Goal: Find specific page/section: Find specific page/section

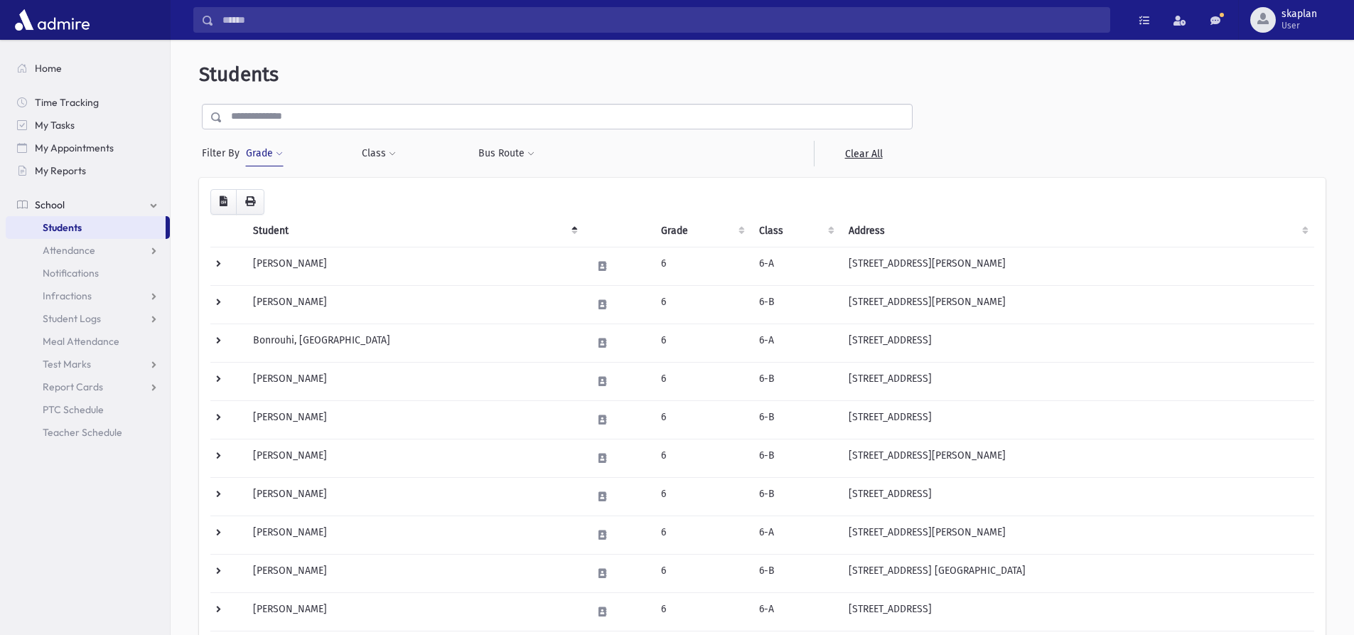
drag, startPoint x: 286, startPoint y: 141, endPoint x: 279, endPoint y: 148, distance: 10.6
drag, startPoint x: 279, startPoint y: 148, endPoint x: 554, endPoint y: 85, distance: 282.8
click at [554, 85] on header "Students" at bounding box center [762, 75] width 1127 height 24
click at [272, 158] on button "Grade" at bounding box center [264, 154] width 38 height 26
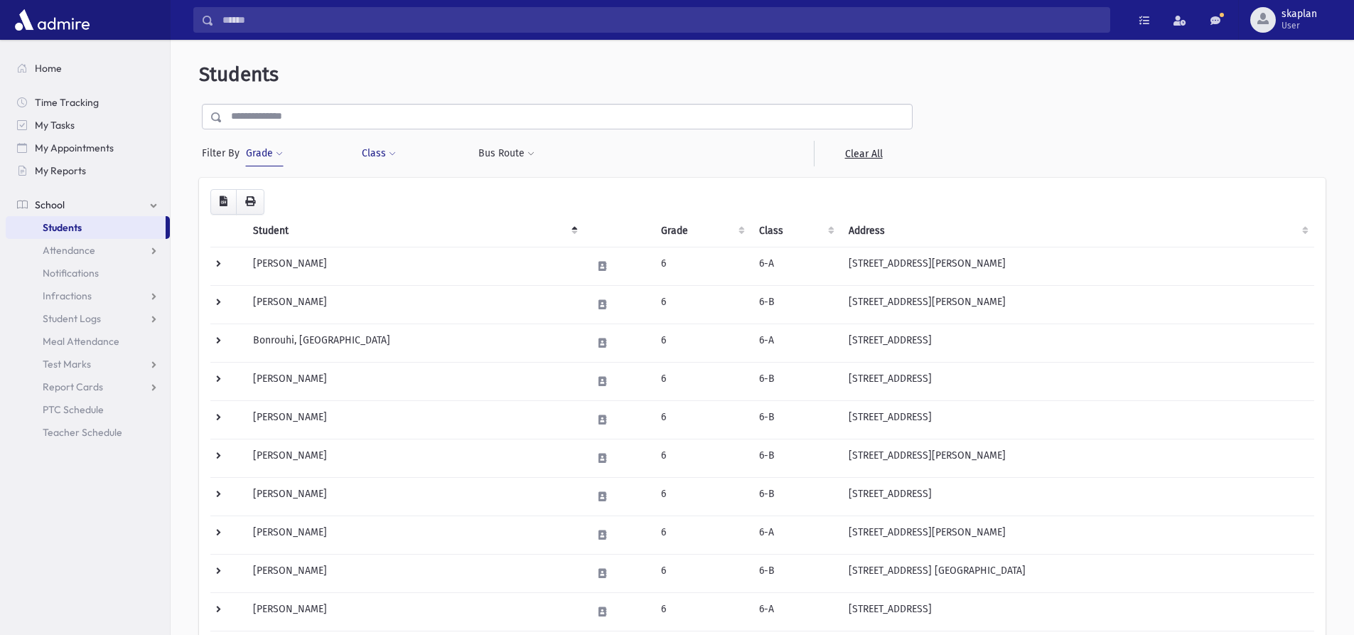
click at [372, 154] on button "Class" at bounding box center [379, 154] width 36 height 26
click at [378, 196] on input "search" at bounding box center [380, 192] width 8 height 15
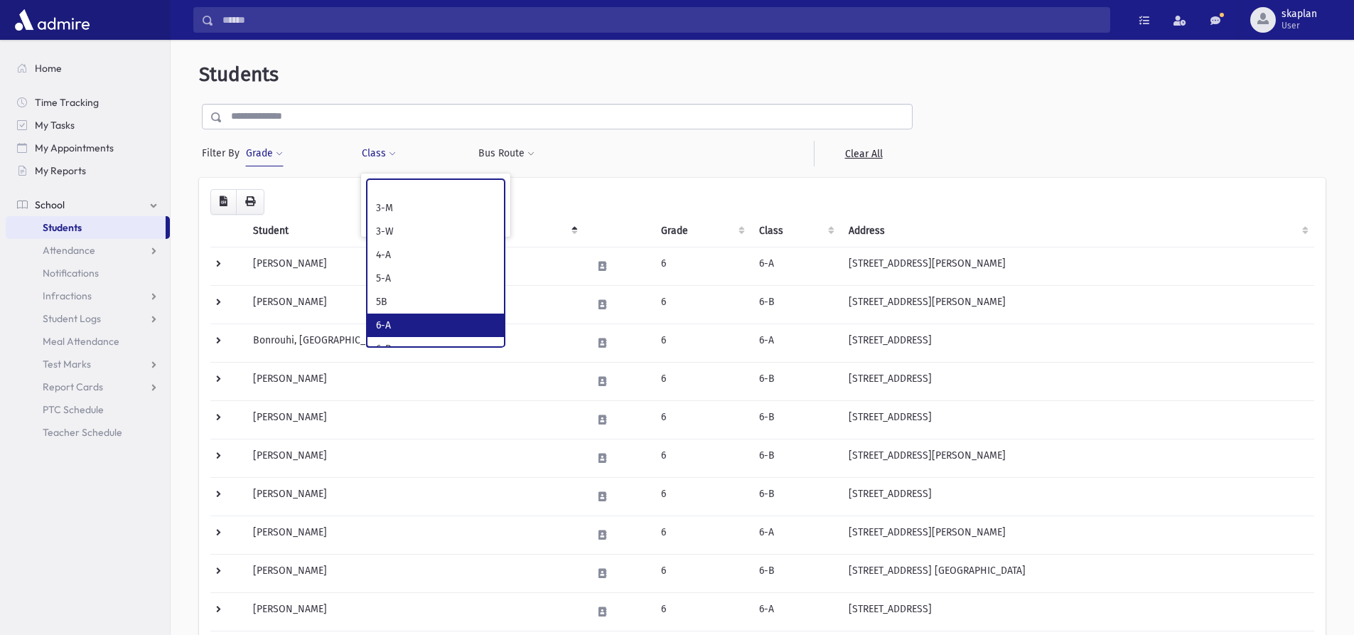
select select "*"
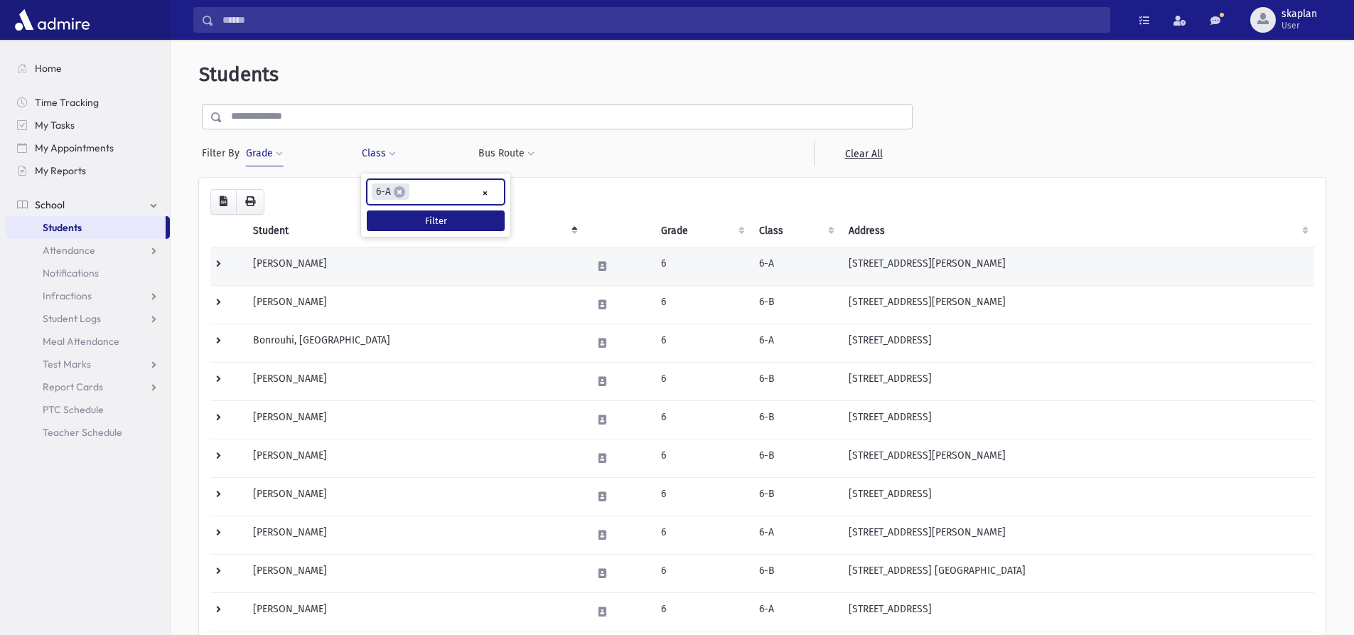
scroll to position [290, 0]
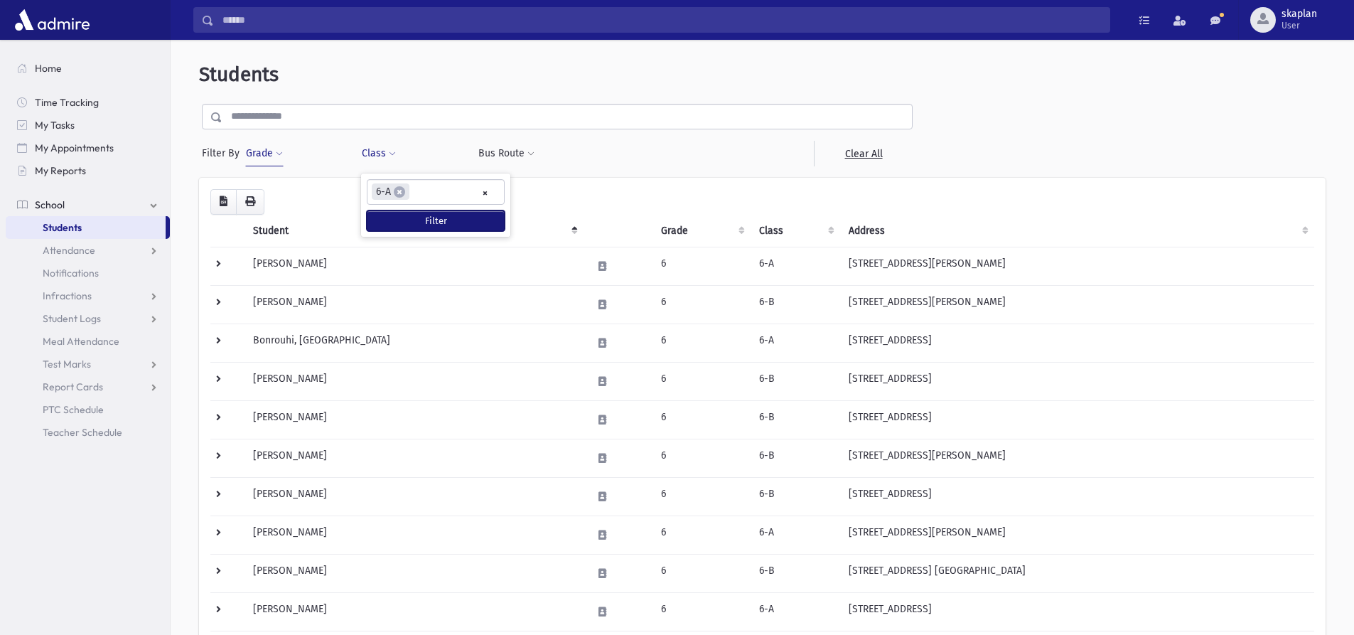
click at [426, 224] on button "Filter" at bounding box center [436, 220] width 138 height 21
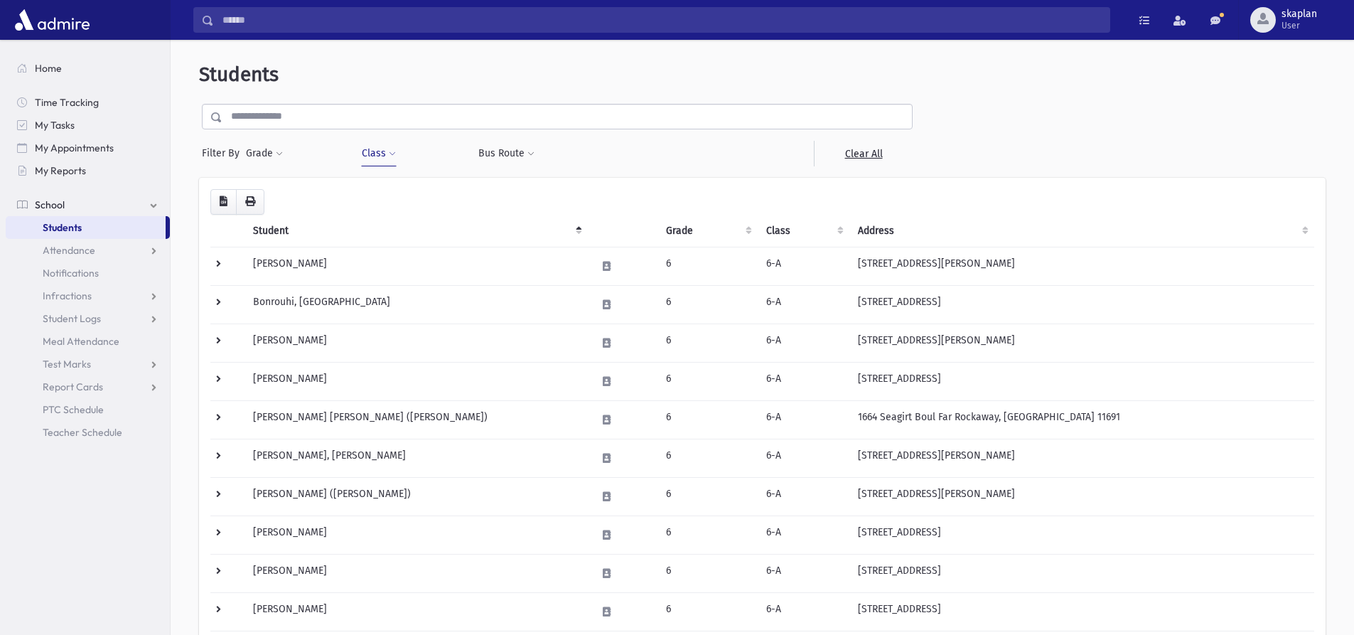
click at [363, 148] on button "Class" at bounding box center [379, 154] width 36 height 26
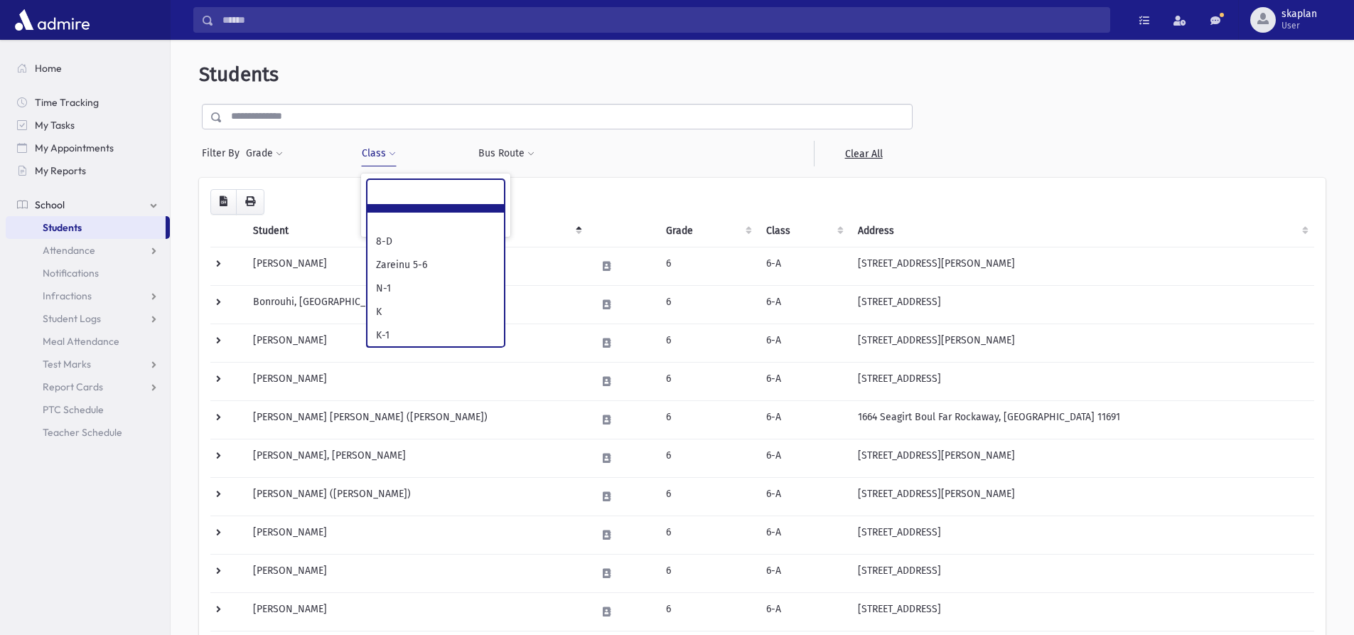
scroll to position [290, 0]
click at [448, 194] on ul at bounding box center [435, 190] width 136 height 21
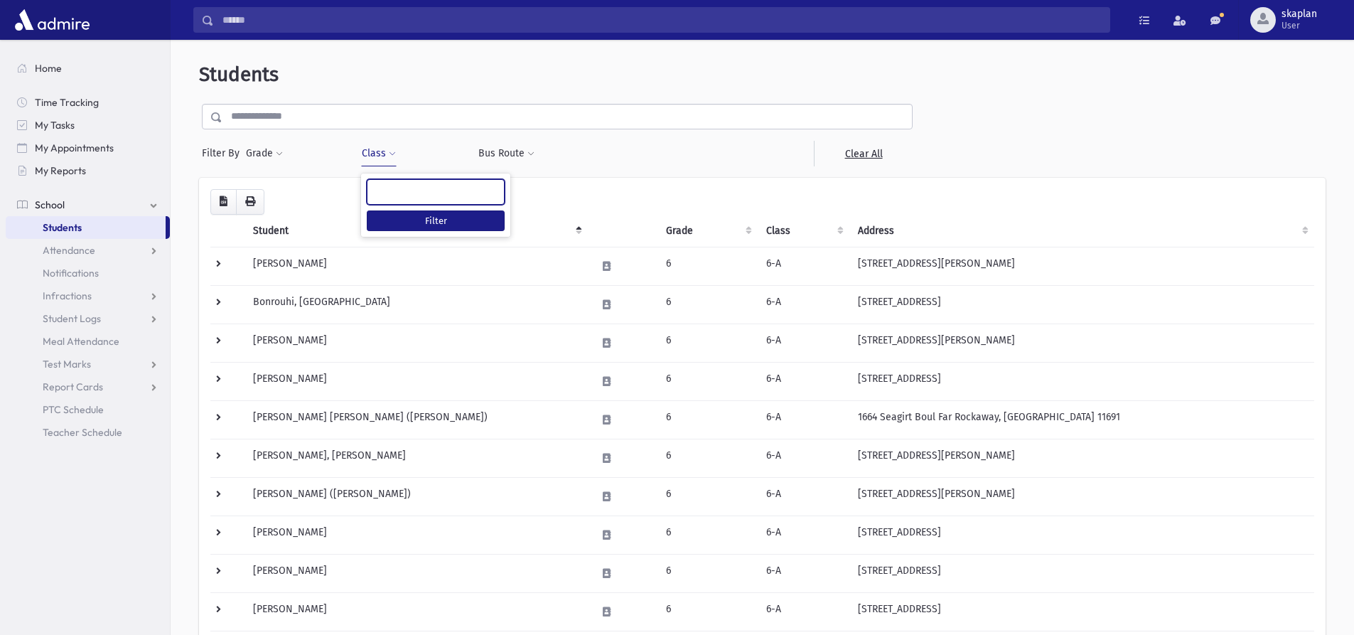
click at [443, 185] on ul at bounding box center [435, 190] width 136 height 21
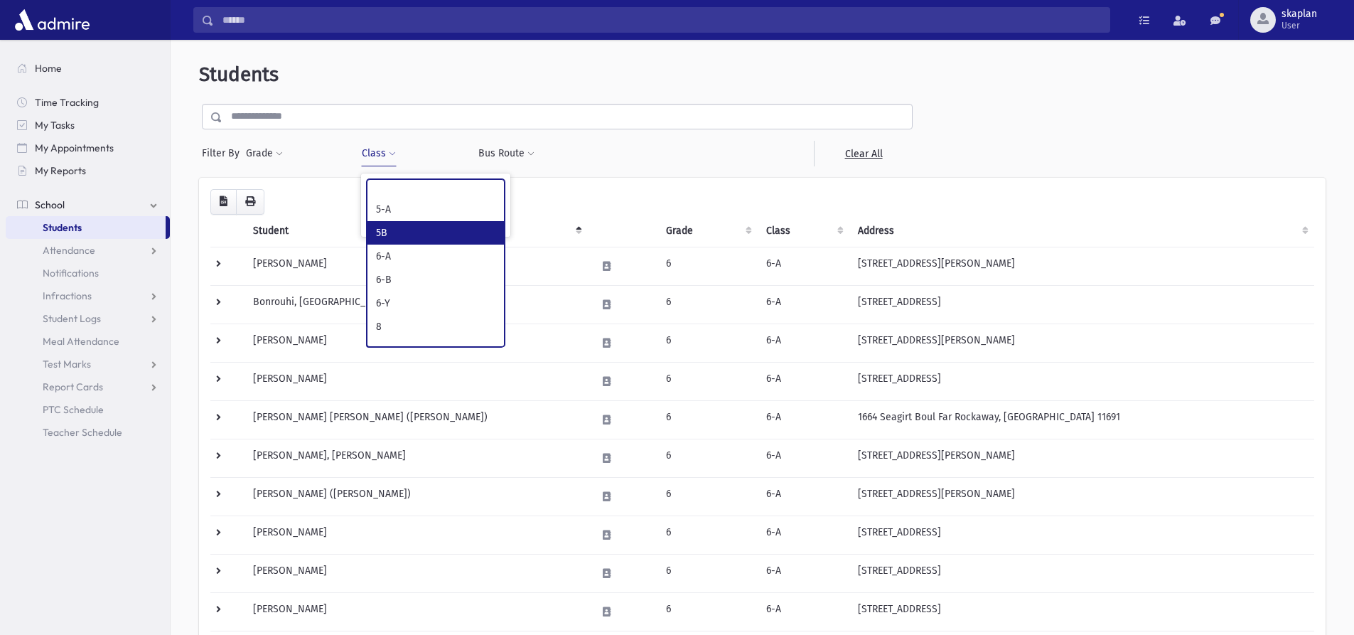
scroll to position [426, 0]
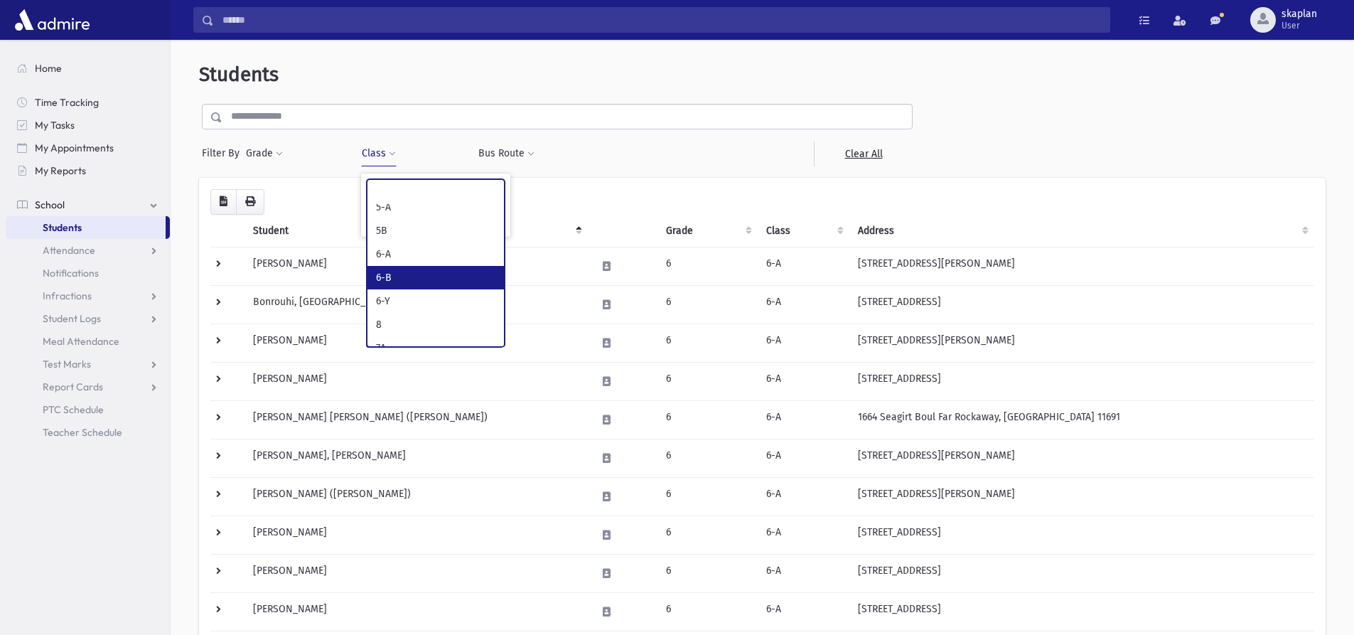
select select "**"
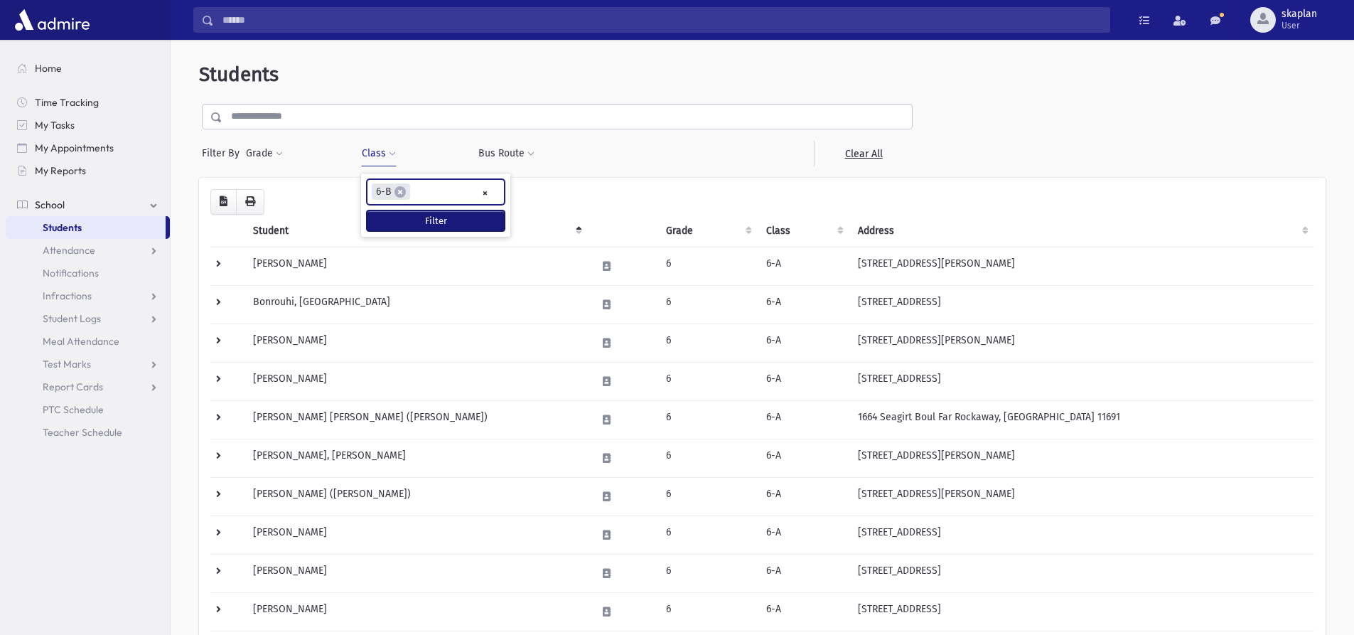
click at [424, 228] on button "Filter" at bounding box center [436, 220] width 138 height 21
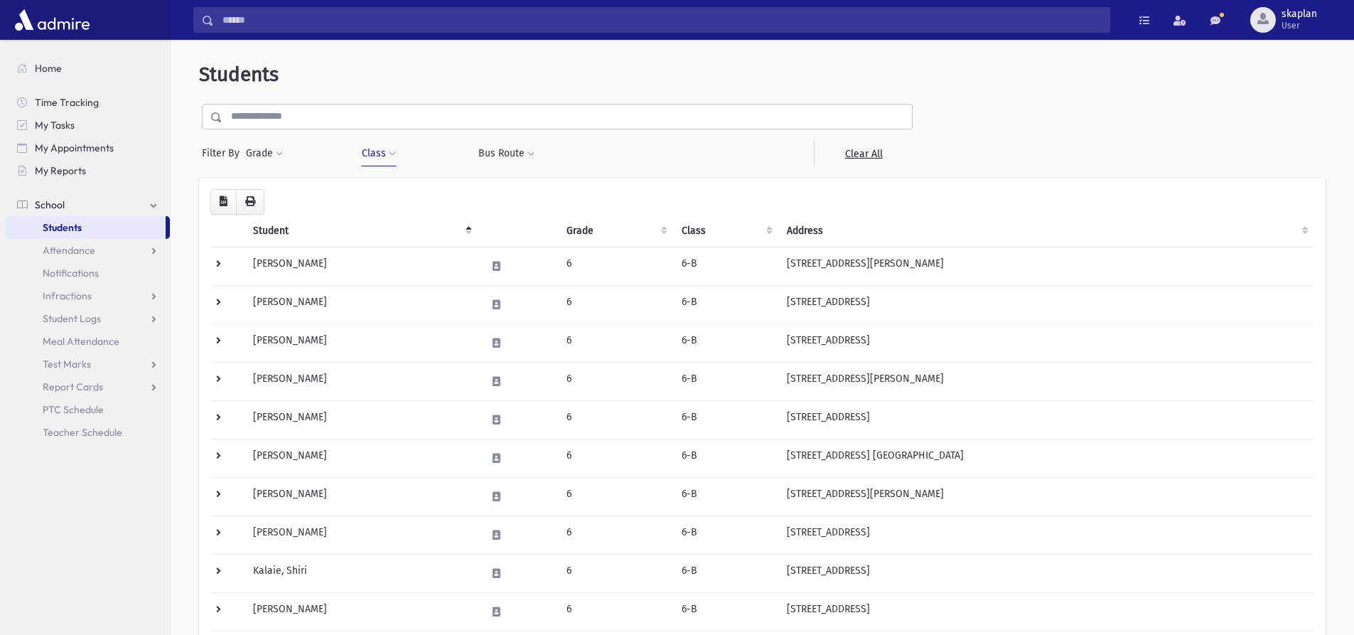
drag, startPoint x: 350, startPoint y: 420, endPoint x: 145, endPoint y: 471, distance: 210.8
click at [145, 471] on section "Home Time Tracking My Tasks My Appointments My Reports School School Students A…" at bounding box center [85, 337] width 170 height 595
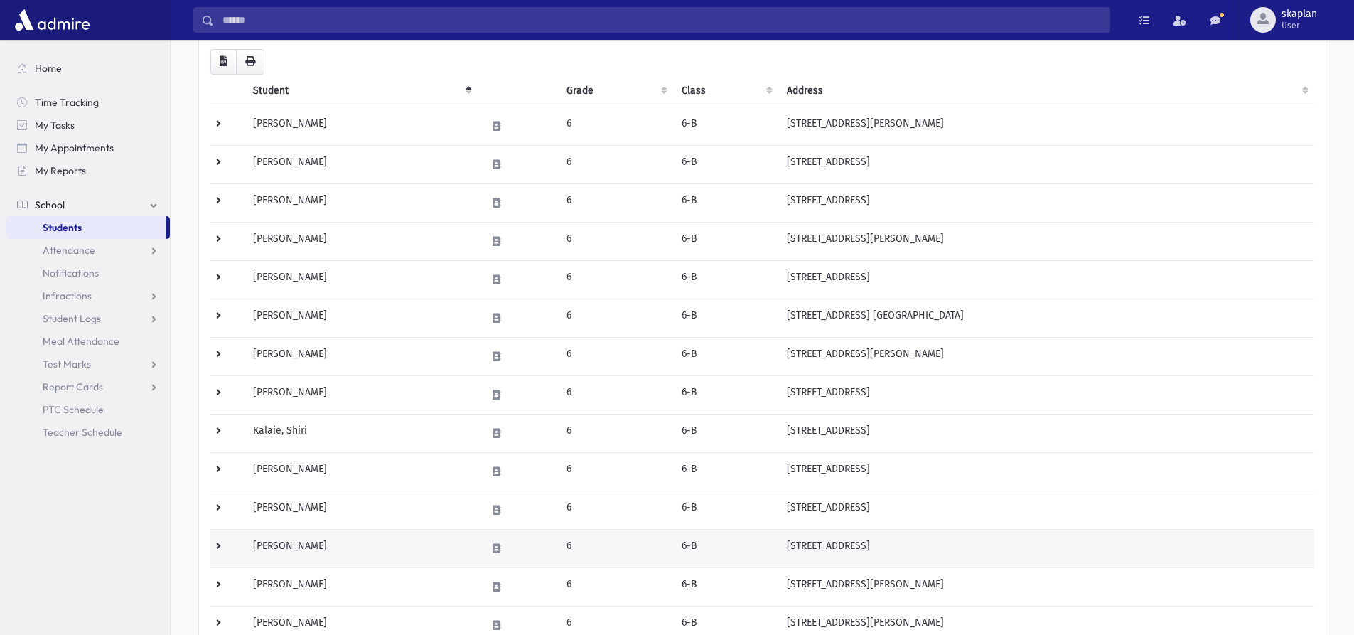
scroll to position [142, 0]
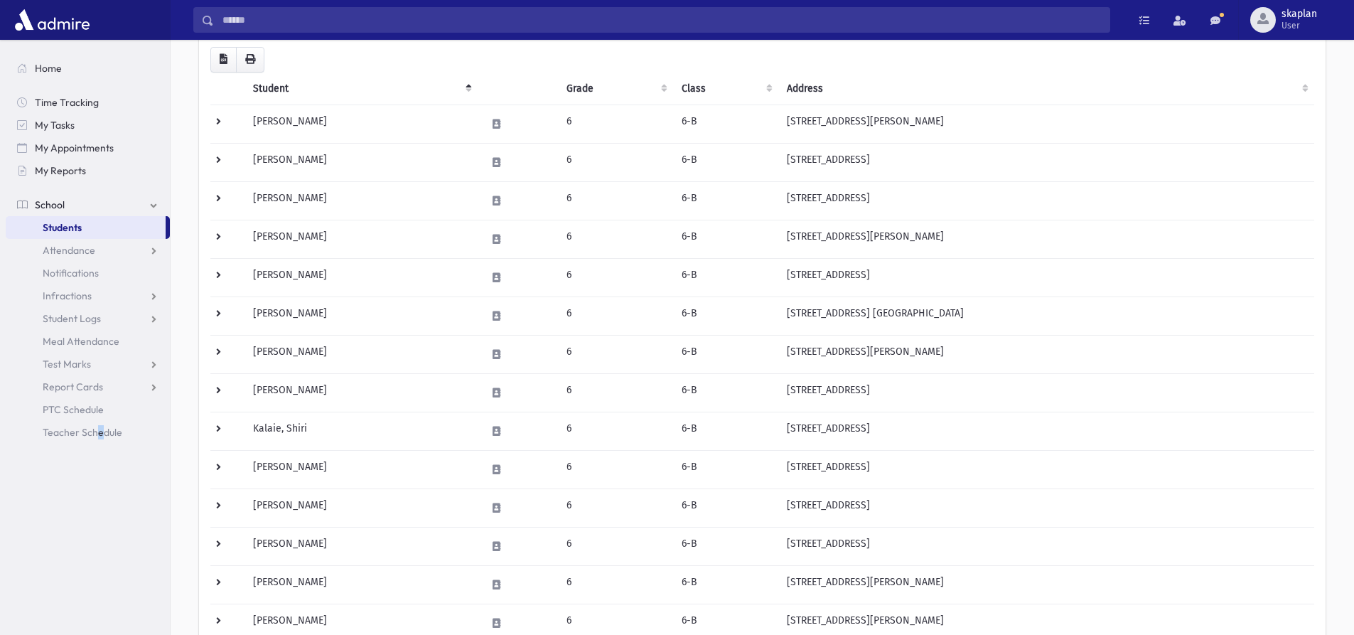
drag, startPoint x: 357, startPoint y: 398, endPoint x: 100, endPoint y: 542, distance: 295.0
click at [100, 542] on section "Home Time Tracking My Tasks My Appointments My Reports School School Students A…" at bounding box center [85, 337] width 170 height 595
click at [97, 562] on section "Home Time Tracking My Tasks My Appointments My Reports School School Students A…" at bounding box center [85, 337] width 170 height 595
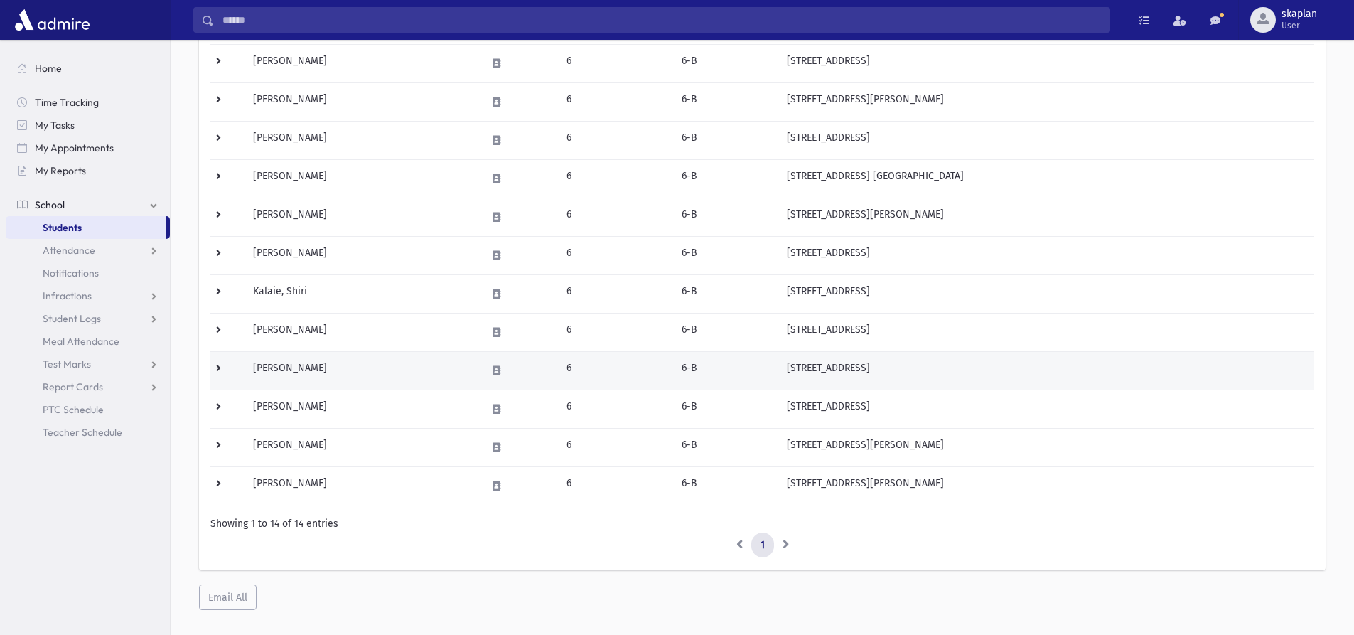
scroll to position [284, 0]
